Goal: Connect with others: Connect with others

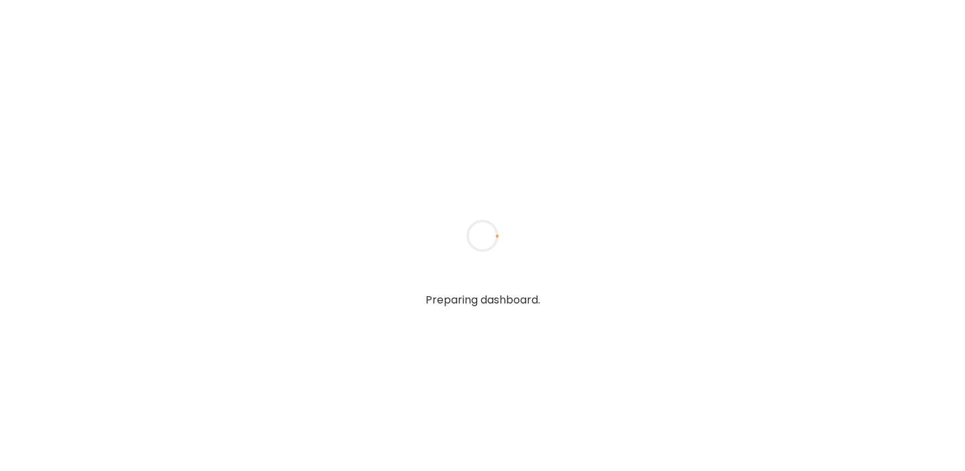
type input "**********"
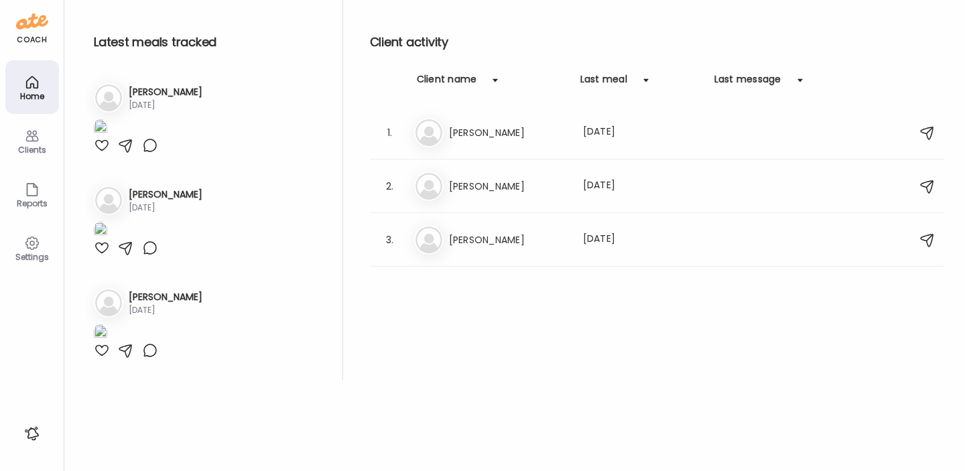
click at [35, 139] on icon at bounding box center [32, 136] width 16 height 16
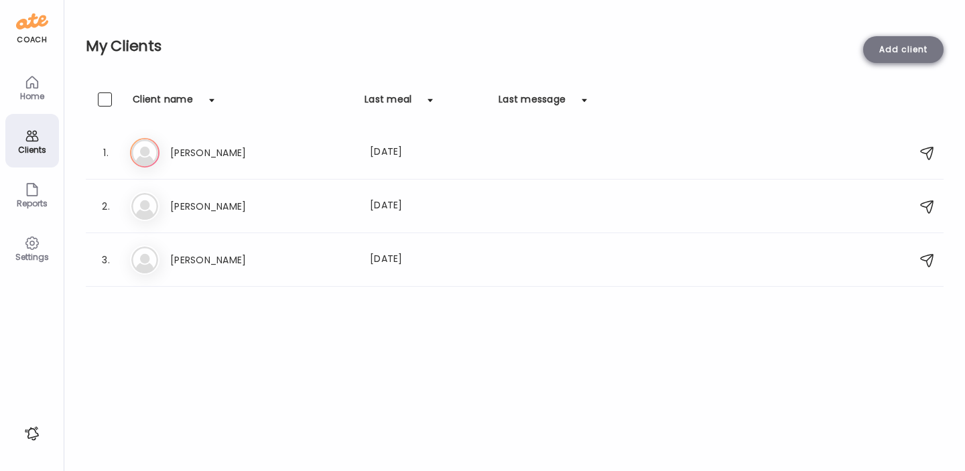
click at [902, 56] on div "Add client" at bounding box center [903, 49] width 80 height 27
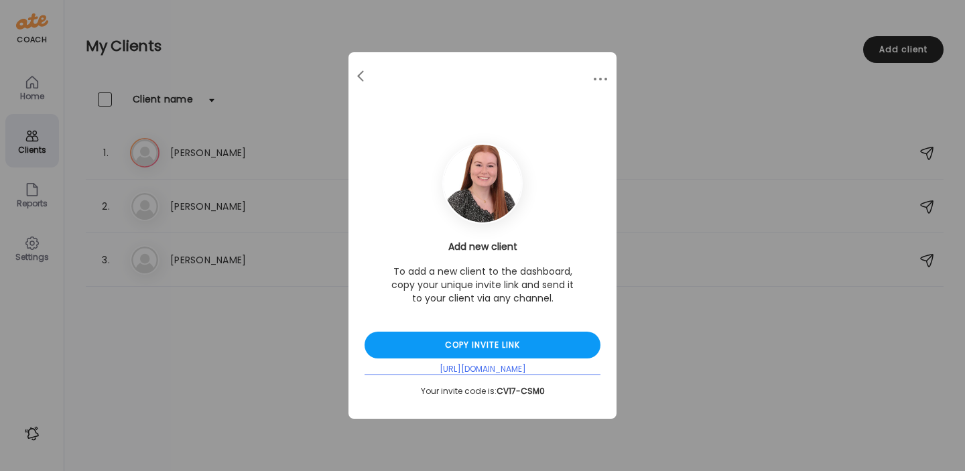
click at [498, 369] on div "[URL][DOMAIN_NAME]" at bounding box center [483, 369] width 236 height 11
click at [480, 367] on div "[URL][DOMAIN_NAME]" at bounding box center [483, 369] width 236 height 11
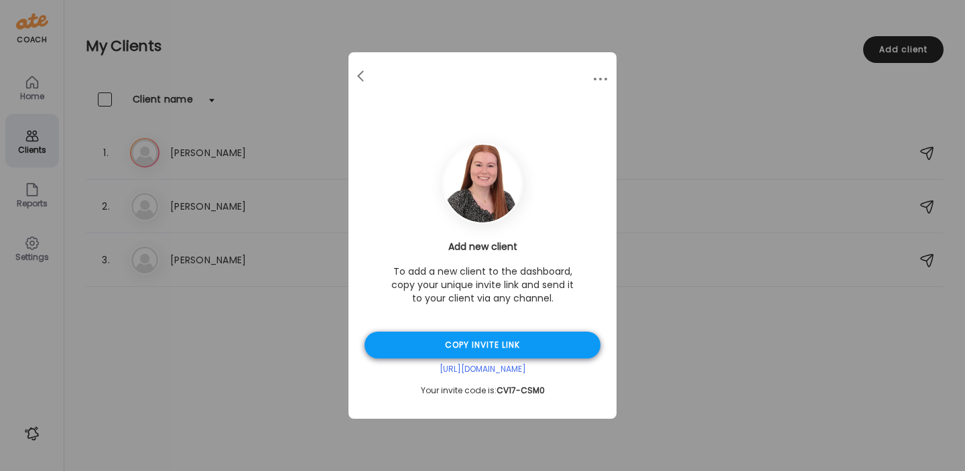
click at [480, 342] on div "Copy invite link" at bounding box center [483, 345] width 236 height 27
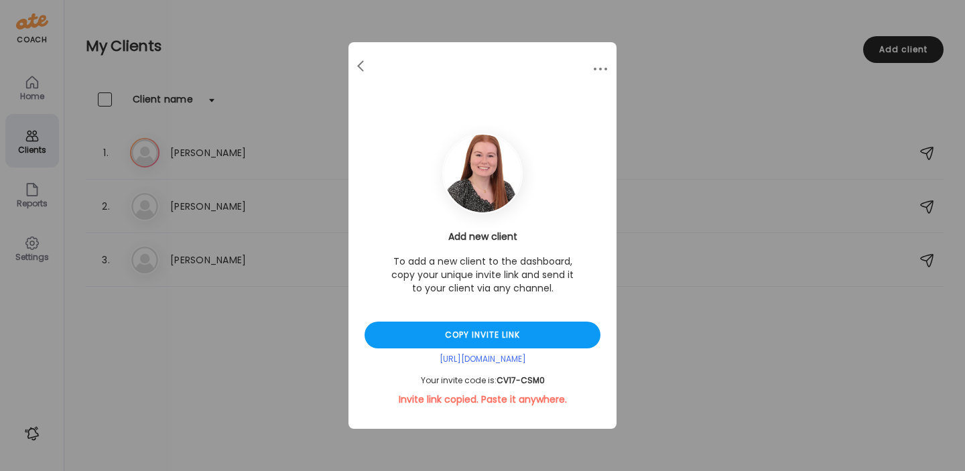
click at [282, 24] on div "Ate Coach Dashboard Wahoo! It’s official Take a moment to set up your Coach Pro…" at bounding box center [482, 235] width 965 height 471
